Goal: Task Accomplishment & Management: Use online tool/utility

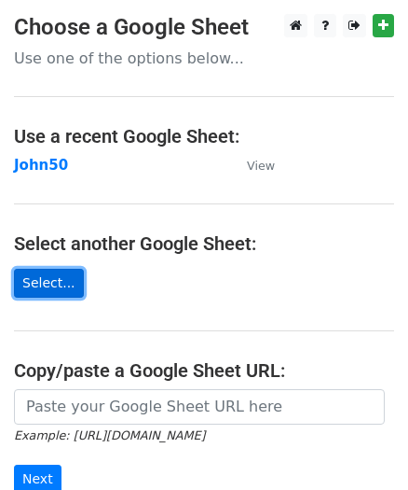
click at [46, 281] on link "Select..." at bounding box center [49, 283] width 70 height 29
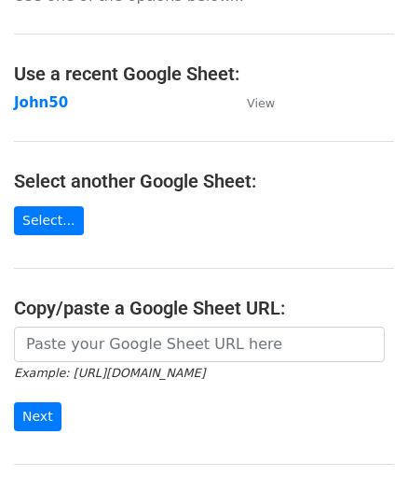
scroll to position [251, 0]
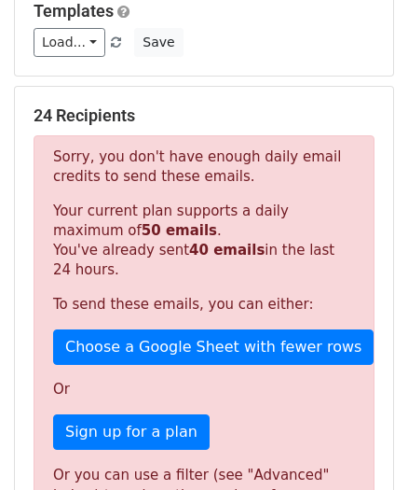
scroll to position [254, 0]
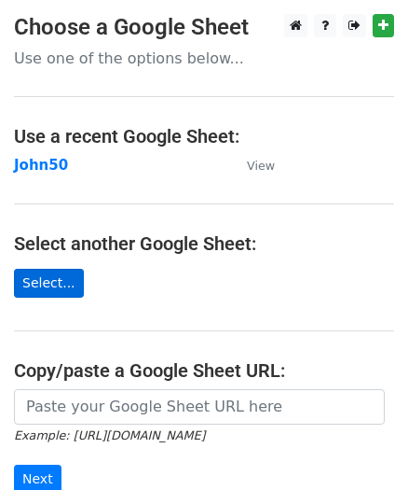
click at [45, 274] on link "Select..." at bounding box center [49, 283] width 70 height 29
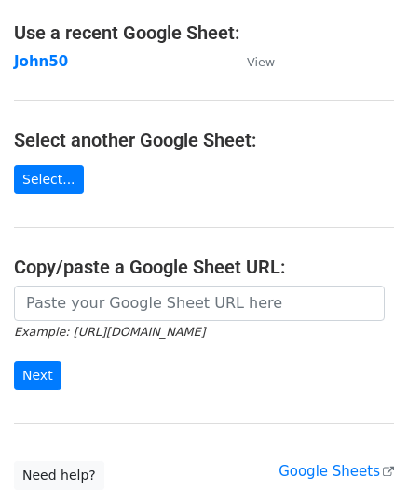
scroll to position [81, 0]
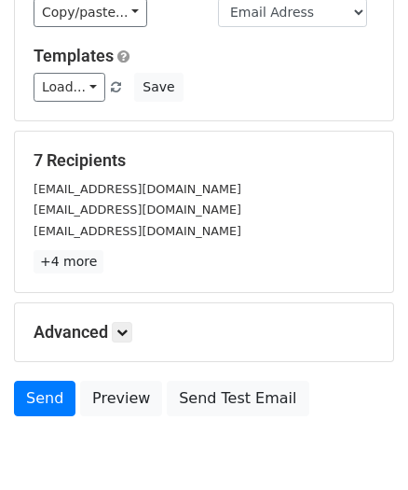
scroll to position [308, 0]
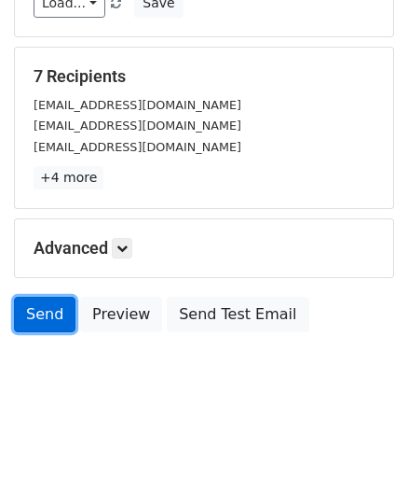
click at [39, 310] on link "Send" at bounding box center [45, 314] width 62 height 35
